Goal: Register for event/course

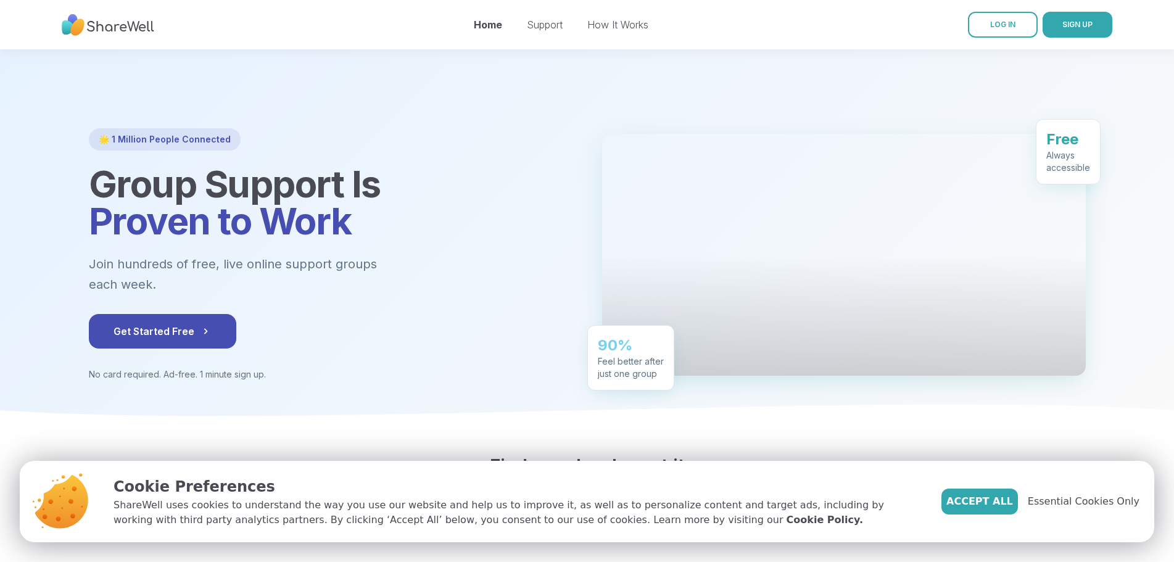
click at [134, 27] on img at bounding box center [108, 25] width 93 height 34
drag, startPoint x: 152, startPoint y: 344, endPoint x: 162, endPoint y: 343, distance: 10.6
click at [152, 344] on button "Get Started Free" at bounding box center [162, 331] width 147 height 35
click at [539, 17] on div "Support" at bounding box center [545, 24] width 36 height 15
click at [540, 27] on link "Support" at bounding box center [545, 25] width 36 height 12
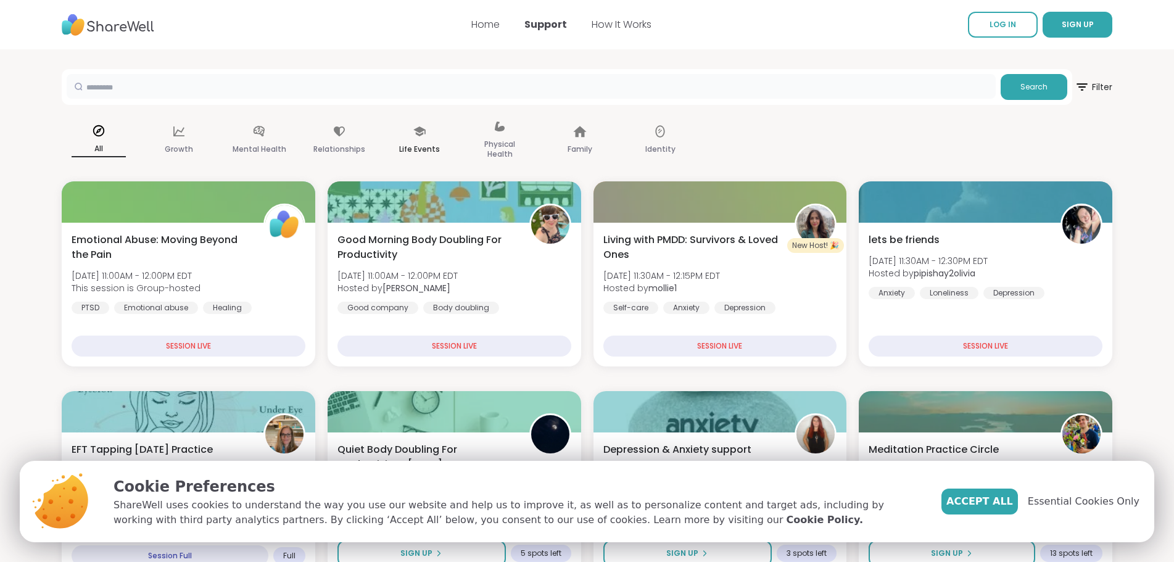
click at [139, 77] on input "text" at bounding box center [531, 86] width 929 height 25
type input "****"
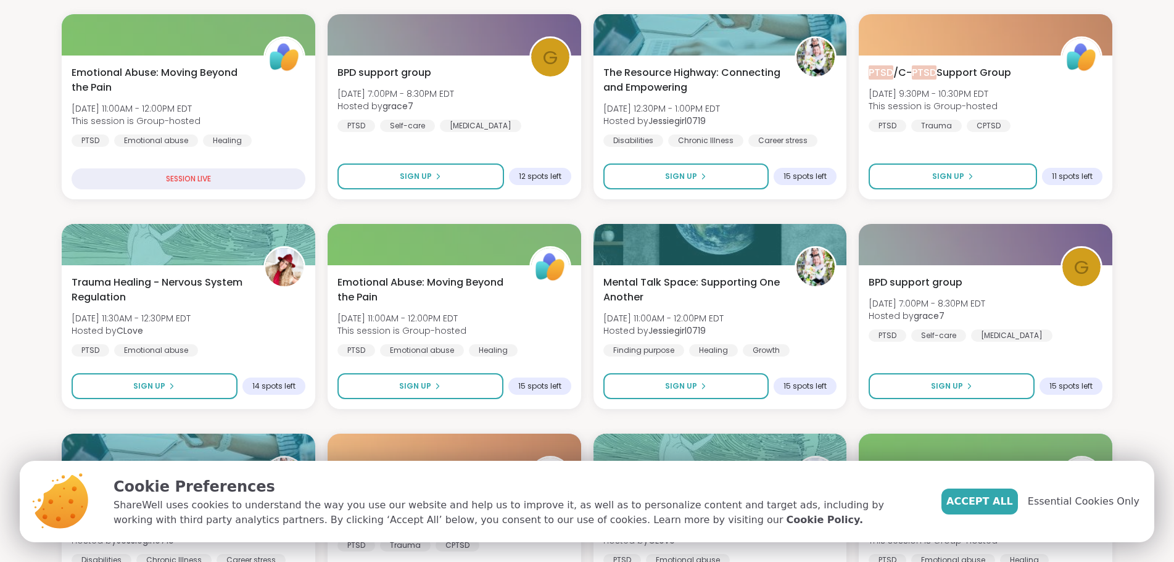
scroll to position [62, 0]
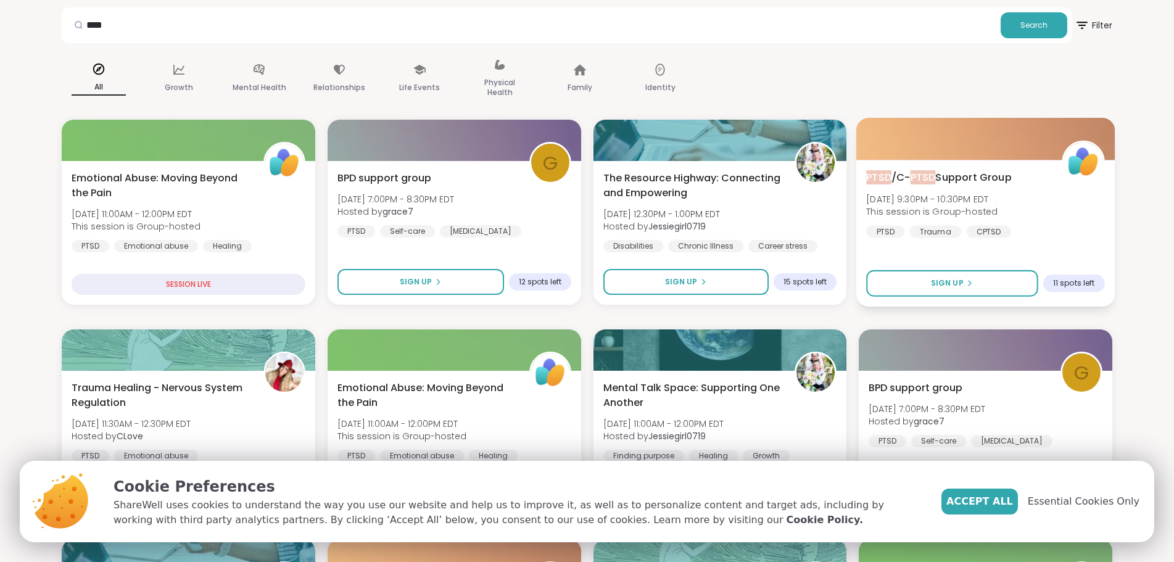
click at [958, 166] on div "[MEDICAL_DATA] /C- [MEDICAL_DATA] Support Group [DATE] 9:30PM - 10:30PM EDT Thi…" at bounding box center [985, 233] width 258 height 147
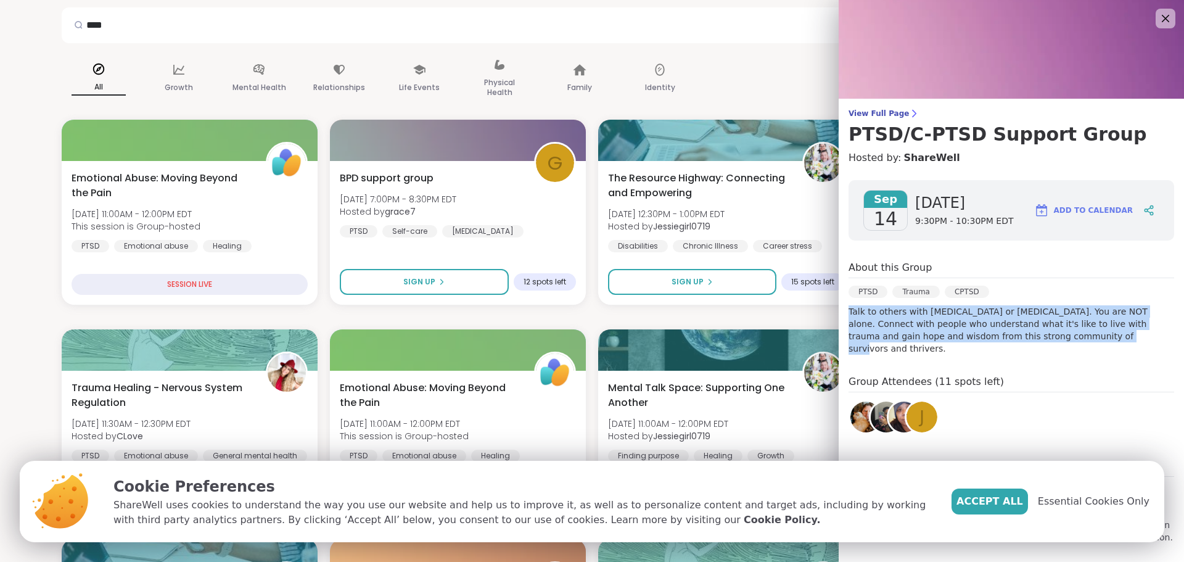
drag, startPoint x: 1033, startPoint y: 337, endPoint x: 850, endPoint y: 307, distance: 185.7
click at [850, 307] on p "Talk to others with [MEDICAL_DATA] or [MEDICAL_DATA]. You are NOT alone. Connec…" at bounding box center [1012, 329] width 326 height 49
copy p "Talk to others with [MEDICAL_DATA] or [MEDICAL_DATA]. You are NOT alone. Connec…"
click at [875, 120] on link "View Full Page PTSD/C-[MEDICAL_DATA] Support Group" at bounding box center [1012, 127] width 326 height 37
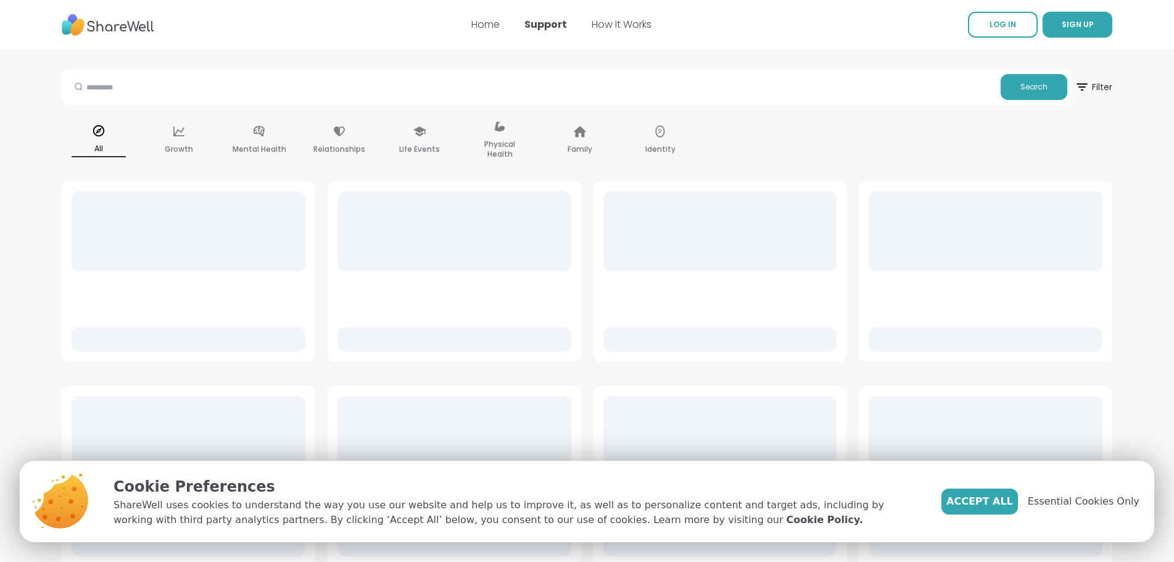
scroll to position [10, 0]
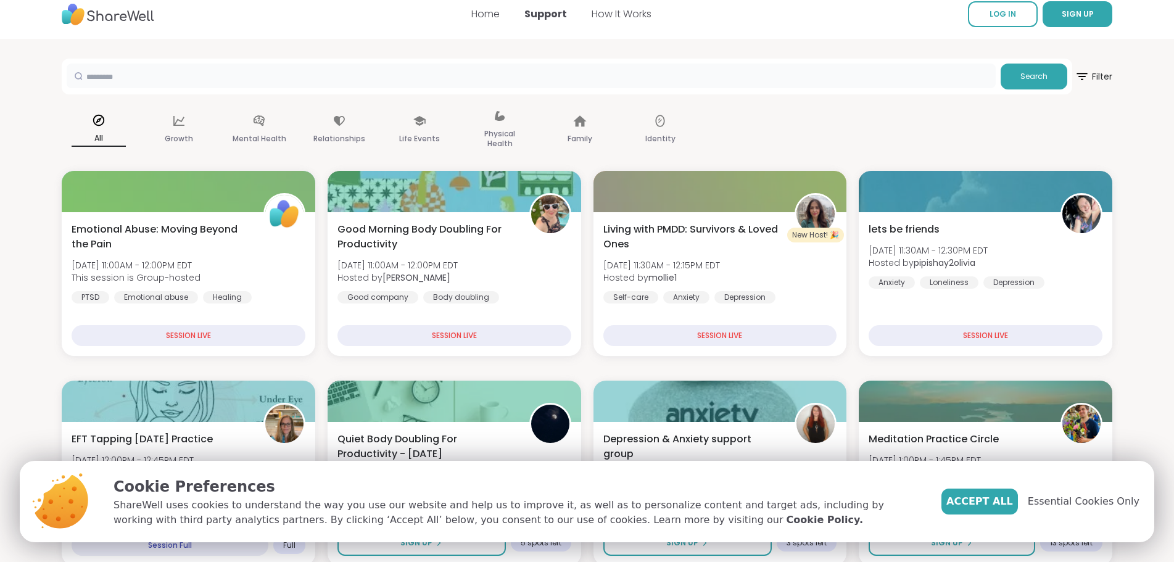
click at [234, 68] on input "text" at bounding box center [531, 76] width 929 height 25
